Goal: Task Accomplishment & Management: Manage account settings

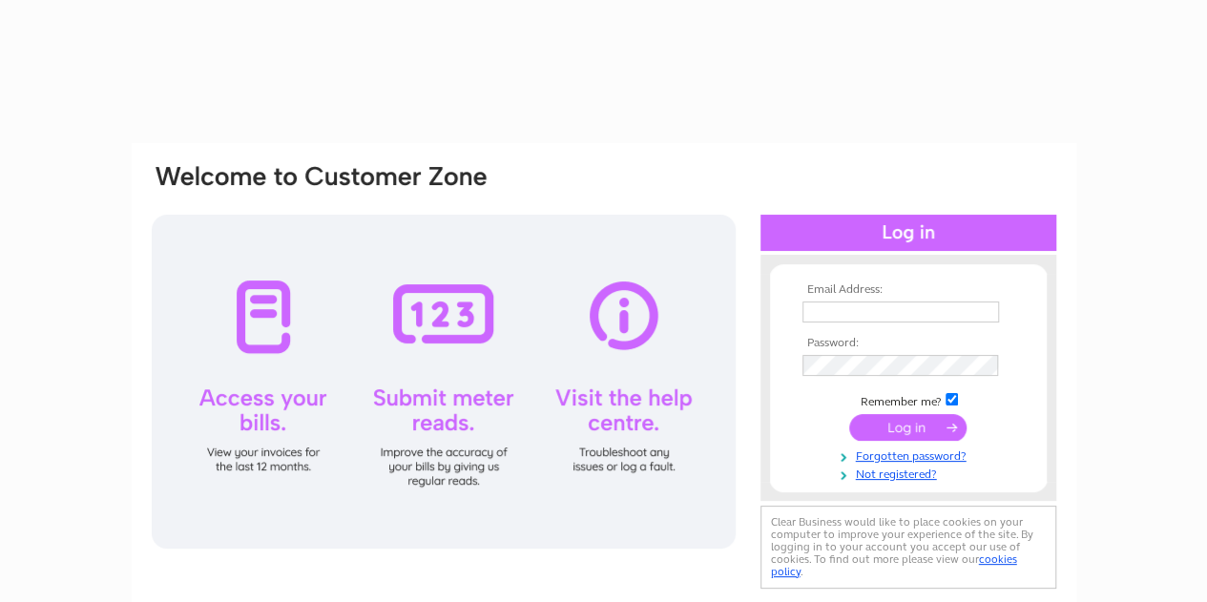
type input "[EMAIL_ADDRESS][DOMAIN_NAME]"
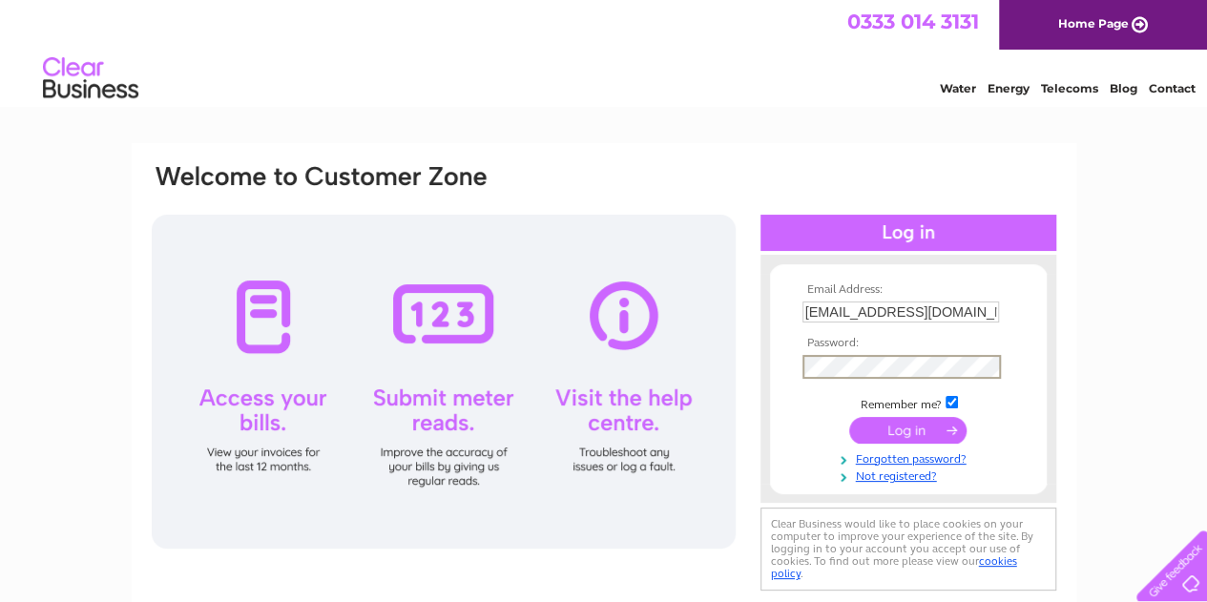
click at [849, 417] on input "submit" at bounding box center [907, 430] width 117 height 27
click at [914, 437] on input "submit" at bounding box center [907, 430] width 117 height 27
click at [849, 417] on input "submit" at bounding box center [907, 430] width 117 height 27
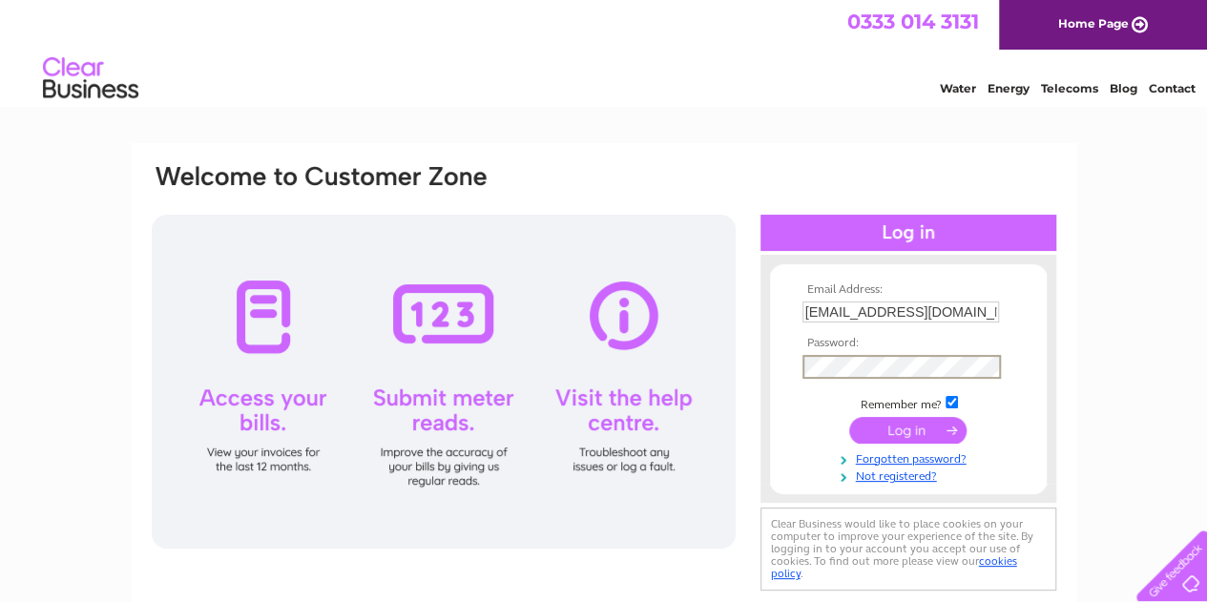
click at [849, 417] on input "submit" at bounding box center [907, 430] width 117 height 27
